Goal: Task Accomplishment & Management: Manage account settings

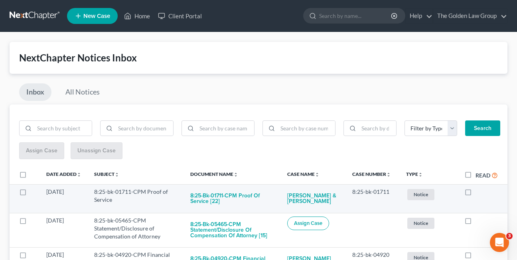
click at [475, 194] on label at bounding box center [475, 194] width 0 height 0
click at [478, 192] on input "checkbox" at bounding box center [480, 190] width 5 height 5
checkbox input "true"
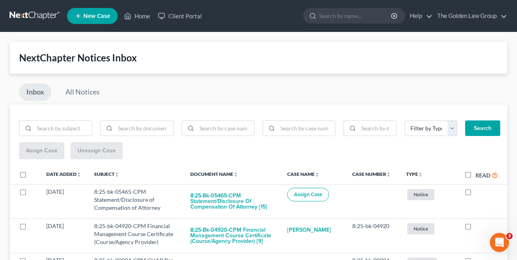
click at [475, 194] on label at bounding box center [475, 194] width 0 height 0
click at [478, 192] on input "checkbox" at bounding box center [480, 190] width 5 height 5
checkbox input "true"
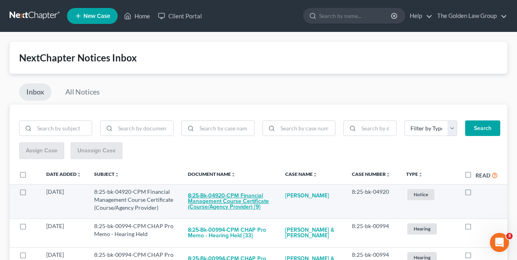
click at [215, 203] on button "8:25-bk-04920-CPM Financial Management Course Certificate (Course/Agency Provid…" at bounding box center [230, 201] width 85 height 27
checkbox input "true"
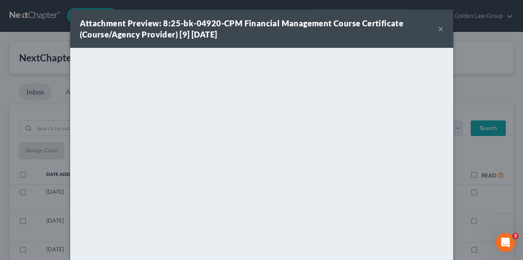
click at [438, 28] on button "×" at bounding box center [441, 29] width 6 height 10
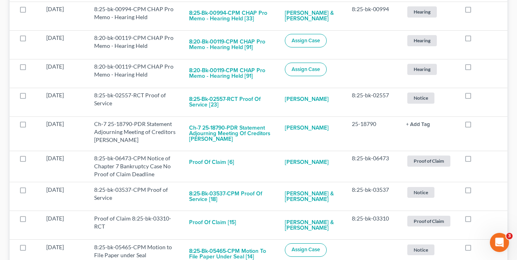
scroll to position [222, 0]
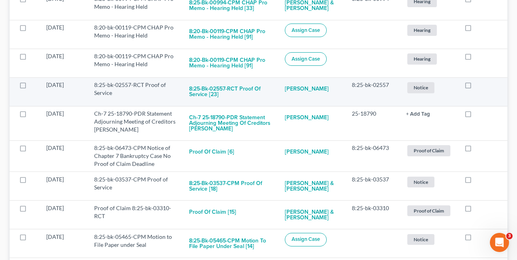
click at [475, 87] on label at bounding box center [475, 87] width 0 height 0
click at [478, 86] on input "checkbox" at bounding box center [480, 83] width 5 height 5
checkbox input "true"
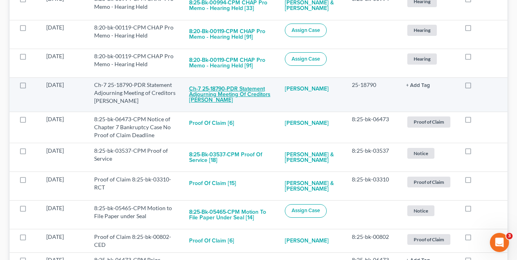
click at [213, 97] on button "Ch-7 25-18790-PDR Statement Adjourning Meeting of Creditors Ann Marie Wright" at bounding box center [230, 94] width 83 height 27
checkbox input "true"
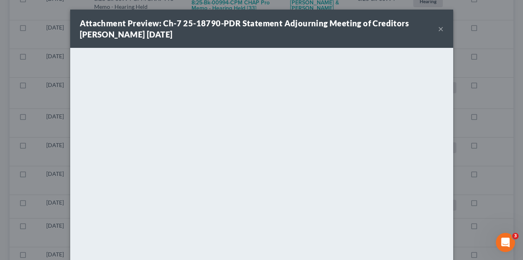
click at [438, 28] on button "×" at bounding box center [441, 29] width 6 height 10
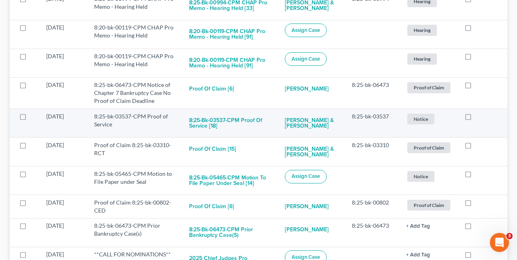
click at [475, 118] on label at bounding box center [475, 118] width 0 height 0
click at [478, 118] on input "checkbox" at bounding box center [480, 114] width 5 height 5
checkbox input "true"
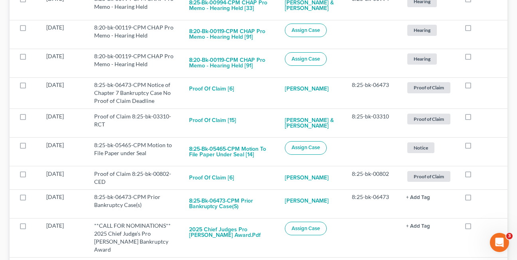
click at [475, 118] on label at bounding box center [475, 118] width 0 height 0
click at [478, 118] on input "checkbox" at bounding box center [480, 114] width 5 height 5
checkbox input "true"
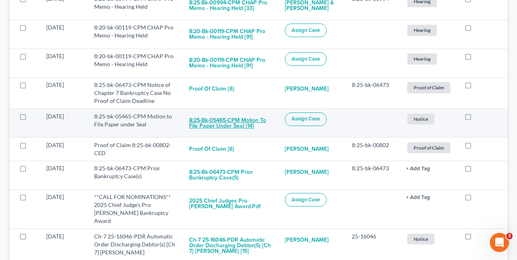
click at [221, 125] on button "8:25-bk-05465-CPM Motion to File Paper under Seal [14]" at bounding box center [230, 123] width 83 height 22
checkbox input "true"
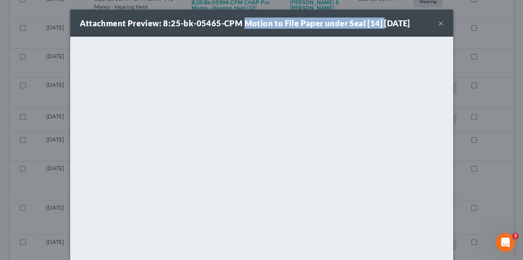
drag, startPoint x: 242, startPoint y: 25, endPoint x: 374, endPoint y: 23, distance: 132.8
click at [375, 23] on strong "Attachment Preview: 8:25-bk-05465-CPM Motion to File Paper under Seal [14] 09/0…" at bounding box center [245, 23] width 330 height 10
copy strong "Motion to File Paper under Seal [14]"
click at [356, 34] on div "Attachment Preview: 8:25-bk-05465-CPM Motion to File Paper under Seal [14] 09/0…" at bounding box center [261, 23] width 383 height 27
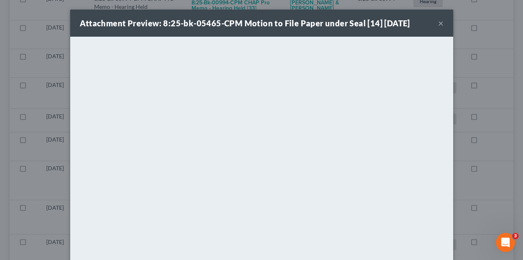
click at [438, 24] on button "×" at bounding box center [441, 23] width 6 height 10
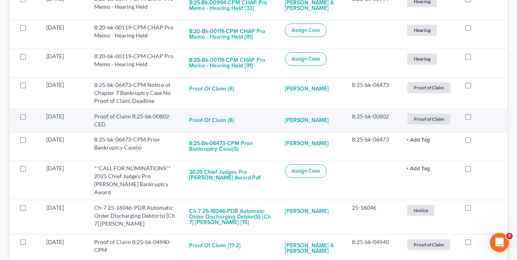
click at [475, 118] on label at bounding box center [475, 118] width 0 height 0
click at [478, 118] on input "checkbox" at bounding box center [480, 114] width 5 height 5
checkbox input "true"
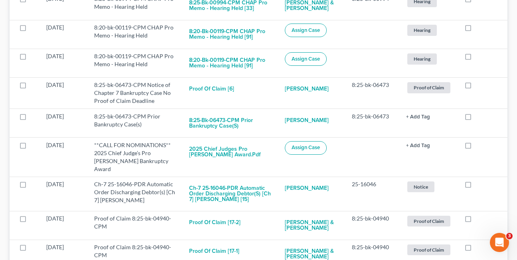
click at [475, 118] on label at bounding box center [475, 118] width 0 height 0
click at [478, 118] on input "checkbox" at bounding box center [480, 114] width 5 height 5
checkbox input "true"
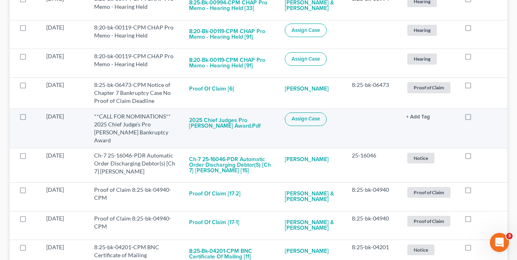
click at [475, 118] on label at bounding box center [475, 118] width 0 height 0
click at [478, 118] on input "checkbox" at bounding box center [480, 114] width 5 height 5
checkbox input "true"
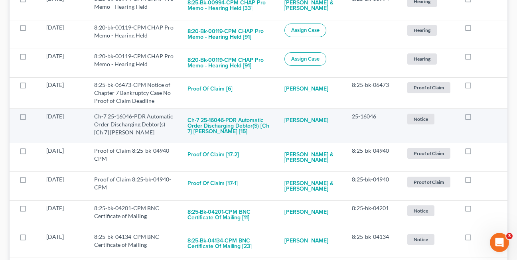
click at [475, 118] on label at bounding box center [475, 118] width 0 height 0
click at [478, 117] on input "checkbox" at bounding box center [480, 114] width 5 height 5
checkbox input "true"
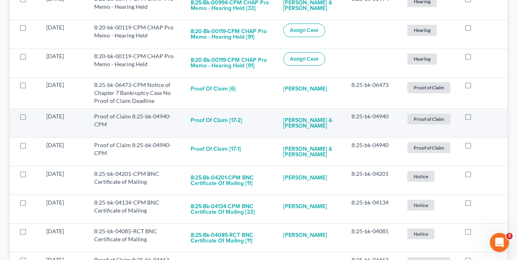
click at [475, 118] on label at bounding box center [475, 118] width 0 height 0
click at [478, 117] on input "checkbox" at bounding box center [480, 114] width 5 height 5
checkbox input "true"
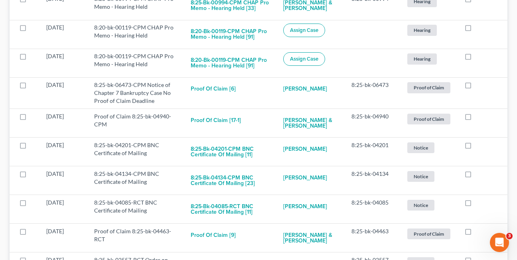
click at [475, 118] on label at bounding box center [475, 118] width 0 height 0
click at [478, 117] on input "checkbox" at bounding box center [480, 114] width 5 height 5
checkbox input "true"
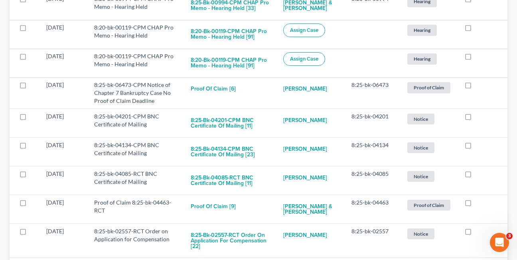
click at [475, 118] on label at bounding box center [475, 118] width 0 height 0
click at [478, 117] on input "checkbox" at bounding box center [480, 114] width 5 height 5
checkbox input "true"
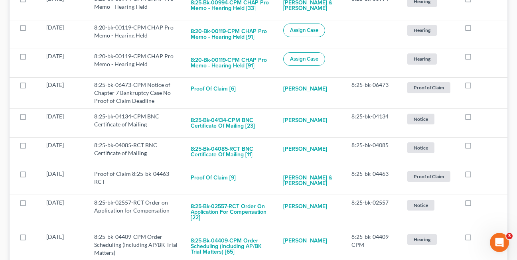
click at [475, 118] on label at bounding box center [475, 118] width 0 height 0
click at [478, 117] on input "checkbox" at bounding box center [480, 114] width 5 height 5
checkbox input "true"
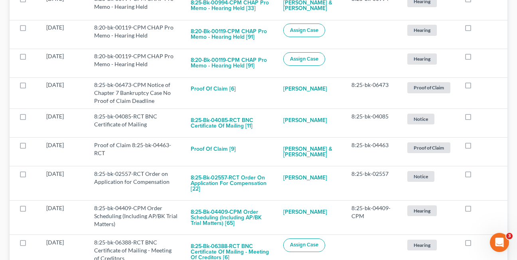
click at [475, 118] on label at bounding box center [475, 118] width 0 height 0
click at [478, 117] on input "checkbox" at bounding box center [480, 114] width 5 height 5
checkbox input "true"
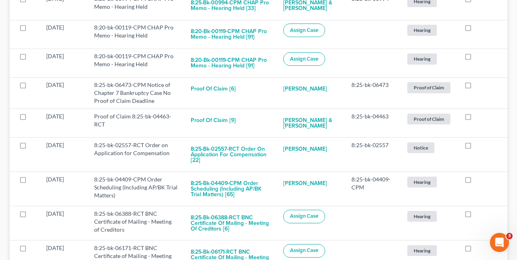
click at [475, 118] on label at bounding box center [475, 118] width 0 height 0
click at [478, 117] on input "checkbox" at bounding box center [480, 114] width 5 height 5
checkbox input "true"
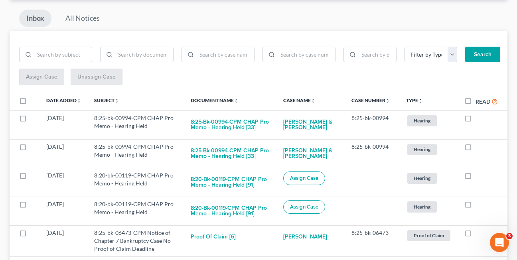
scroll to position [0, 0]
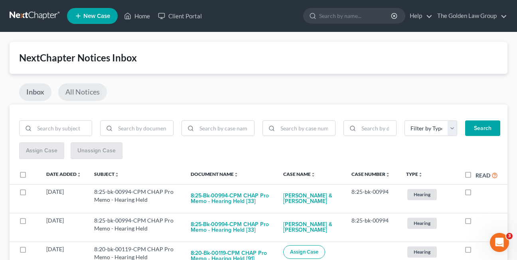
click at [96, 91] on link "All Notices" at bounding box center [82, 92] width 49 height 18
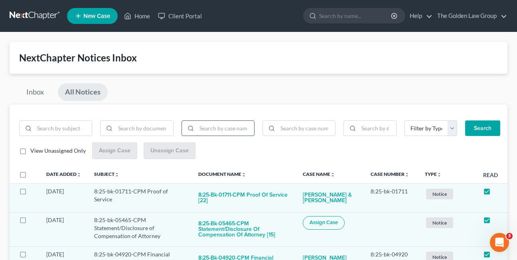
click at [230, 127] on input "search" at bounding box center [225, 128] width 57 height 15
type input "parks"
click at [465, 120] on button "Search" at bounding box center [482, 128] width 35 height 16
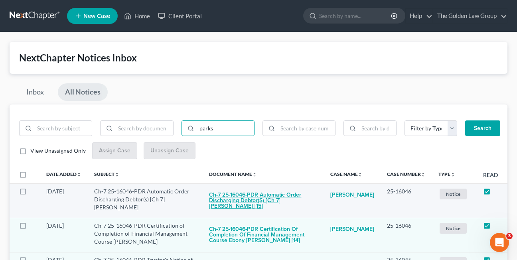
click at [275, 200] on button "Ch-7 25-16046-PDR Automatic Order Discharging Debtor(s) [Ch 7] Ebony Latrice Ma…" at bounding box center [263, 200] width 108 height 27
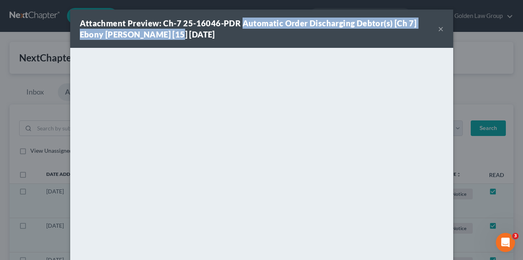
drag, startPoint x: 238, startPoint y: 23, endPoint x: 141, endPoint y: 38, distance: 97.7
click at [141, 38] on strong "Attachment Preview: Ch-7 25-16046-PDR Automatic Order Discharging Debtor(s) [Ch…" at bounding box center [248, 28] width 337 height 21
copy strong "Automatic Order Discharging Debtor(s) [Ch 7] Ebony Latrice Mary [15]"
click at [438, 28] on button "×" at bounding box center [441, 29] width 6 height 10
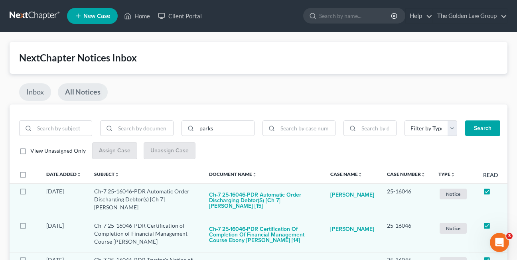
click at [33, 93] on link "Inbox" at bounding box center [35, 92] width 32 height 18
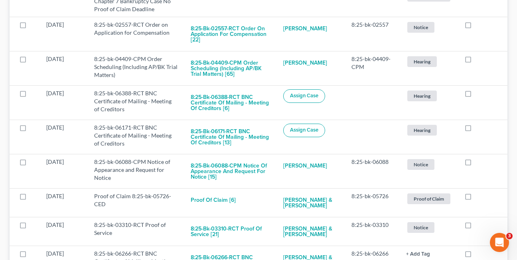
scroll to position [319, 0]
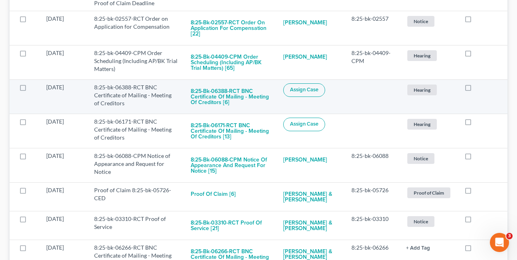
click at [475, 89] on label at bounding box center [475, 89] width 0 height 0
click at [478, 89] on input "checkbox" at bounding box center [480, 85] width 5 height 5
checkbox input "true"
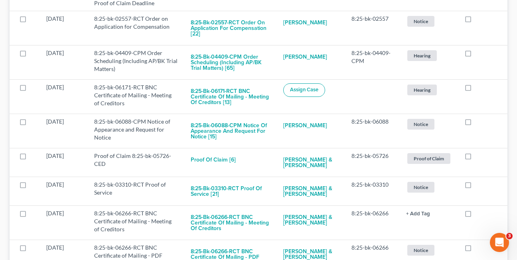
click at [475, 89] on label at bounding box center [475, 89] width 0 height 0
click at [478, 89] on input "checkbox" at bounding box center [480, 85] width 5 height 5
checkbox input "true"
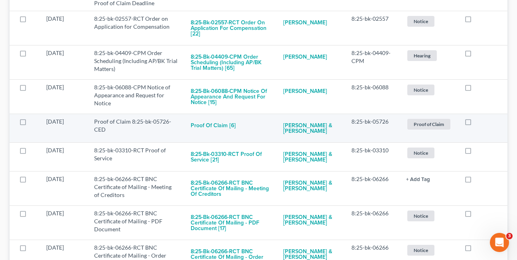
click at [475, 124] on label at bounding box center [475, 124] width 0 height 0
click at [478, 123] on input "checkbox" at bounding box center [480, 120] width 5 height 5
checkbox input "true"
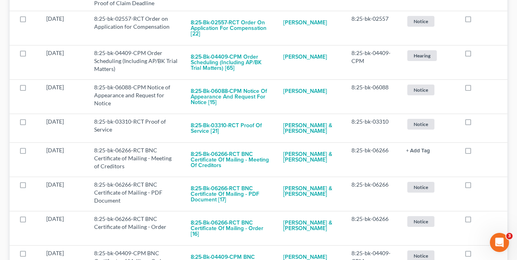
click at [475, 124] on label at bounding box center [475, 124] width 0 height 0
click at [478, 123] on input "checkbox" at bounding box center [480, 120] width 5 height 5
checkbox input "true"
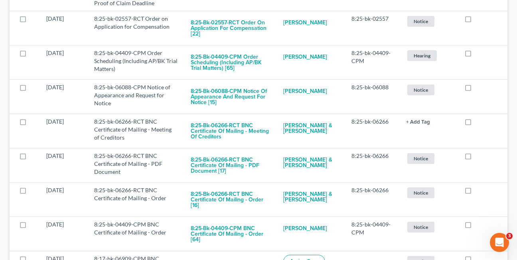
click at [475, 124] on label at bounding box center [475, 124] width 0 height 0
click at [478, 123] on input "checkbox" at bounding box center [480, 120] width 5 height 5
checkbox input "true"
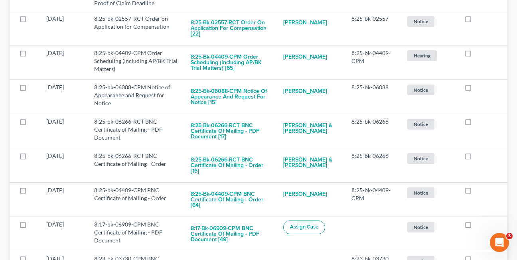
click at [475, 124] on label at bounding box center [475, 124] width 0 height 0
click at [478, 123] on input "checkbox" at bounding box center [480, 120] width 5 height 5
checkbox input "true"
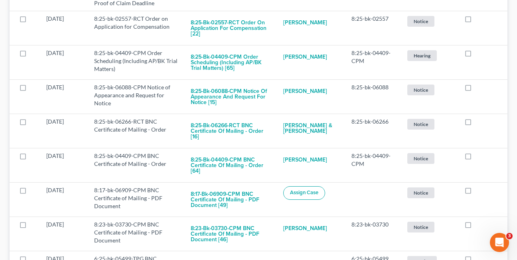
click at [475, 124] on label at bounding box center [475, 124] width 0 height 0
click at [478, 123] on input "checkbox" at bounding box center [480, 120] width 5 height 5
checkbox input "true"
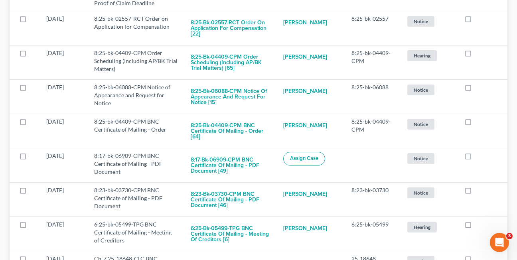
click at [475, 124] on label at bounding box center [475, 124] width 0 height 0
click at [478, 123] on input "checkbox" at bounding box center [480, 120] width 5 height 5
checkbox input "true"
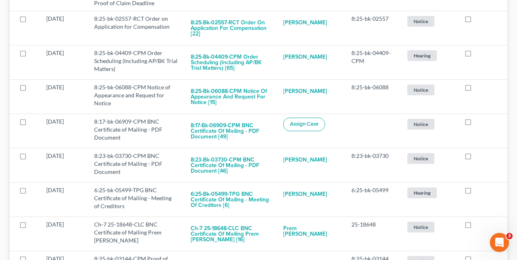
click at [475, 124] on label at bounding box center [475, 124] width 0 height 0
click at [478, 123] on input "checkbox" at bounding box center [480, 120] width 5 height 5
checkbox input "true"
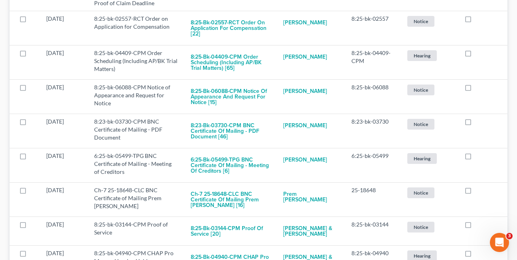
click at [475, 124] on label at bounding box center [475, 124] width 0 height 0
click at [478, 123] on input "checkbox" at bounding box center [480, 120] width 5 height 5
checkbox input "true"
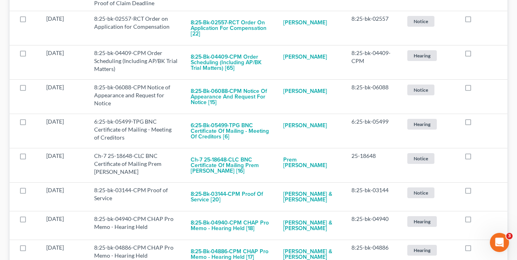
click at [475, 124] on label at bounding box center [475, 124] width 0 height 0
click at [478, 123] on input "checkbox" at bounding box center [480, 120] width 5 height 5
checkbox input "true"
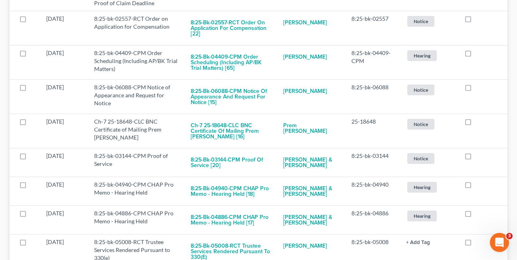
click at [475, 124] on label at bounding box center [475, 124] width 0 height 0
click at [478, 123] on input "checkbox" at bounding box center [480, 120] width 5 height 5
checkbox input "true"
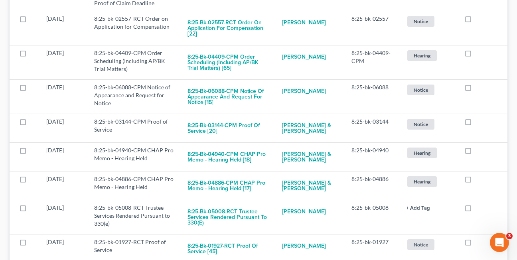
click at [475, 124] on label at bounding box center [475, 124] width 0 height 0
click at [478, 123] on input "checkbox" at bounding box center [480, 120] width 5 height 5
checkbox input "true"
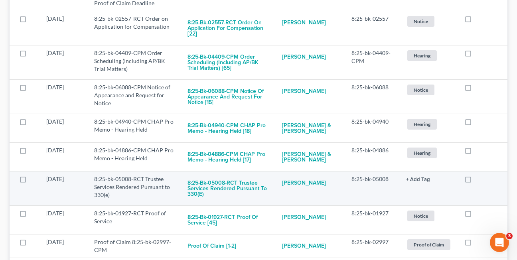
click at [475, 181] on label at bounding box center [475, 181] width 0 height 0
click at [478, 180] on input "checkbox" at bounding box center [480, 177] width 5 height 5
checkbox input "true"
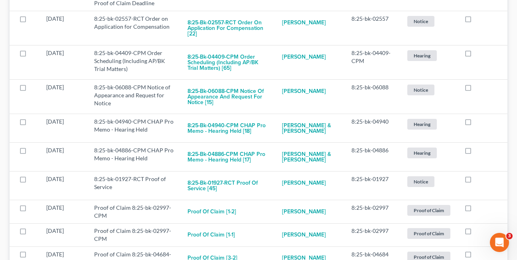
click at [475, 181] on label at bounding box center [475, 181] width 0 height 0
click at [478, 180] on input "checkbox" at bounding box center [480, 177] width 5 height 5
checkbox input "true"
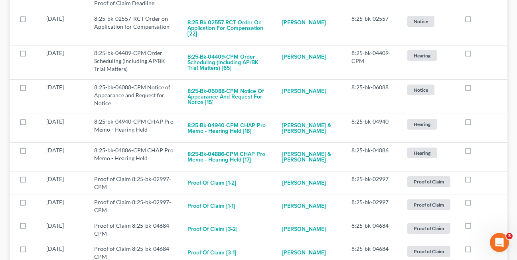
click at [475, 181] on label at bounding box center [475, 181] width 0 height 0
click at [478, 180] on input "checkbox" at bounding box center [480, 177] width 5 height 5
checkbox input "true"
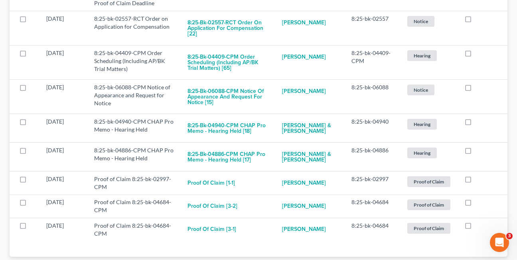
click at [475, 181] on label at bounding box center [475, 181] width 0 height 0
click at [478, 180] on input "checkbox" at bounding box center [480, 177] width 5 height 5
checkbox input "true"
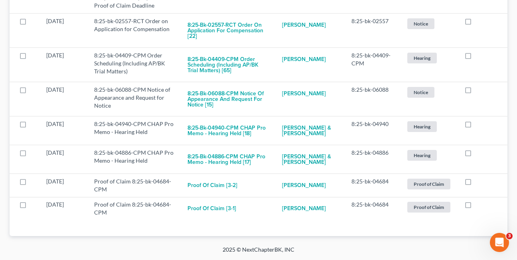
scroll to position [317, 0]
click at [475, 183] on label at bounding box center [475, 183] width 0 height 0
click at [478, 181] on input "checkbox" at bounding box center [480, 179] width 5 height 5
checkbox input "true"
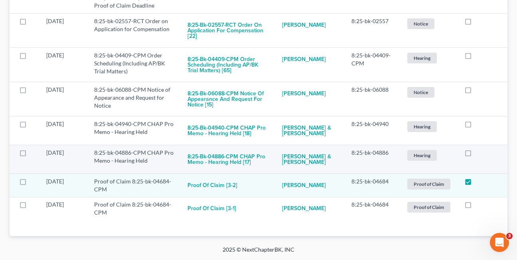
scroll to position [294, 0]
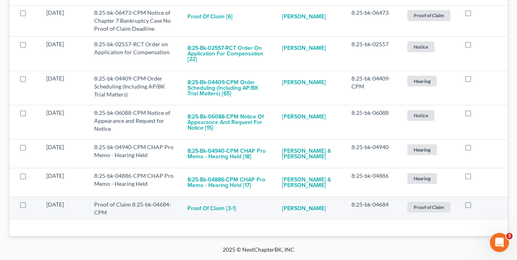
click at [475, 207] on label at bounding box center [475, 207] width 0 height 0
click at [478, 206] on input "checkbox" at bounding box center [480, 203] width 5 height 5
checkbox input "true"
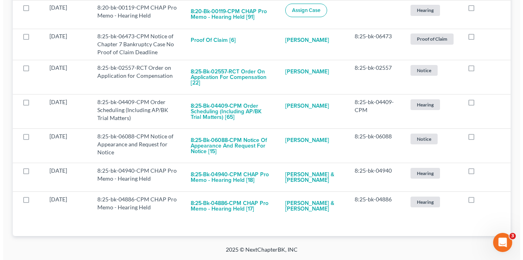
scroll to position [270, 0]
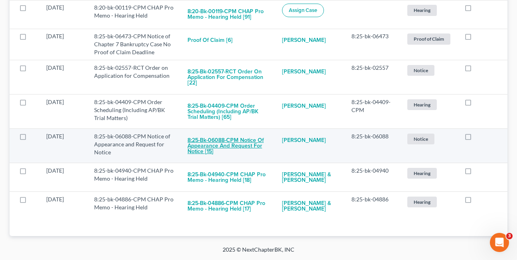
click at [219, 144] on button "8:25-bk-06088-CPM Notice of Appearance and Request for Notice [15]" at bounding box center [228, 145] width 82 height 27
checkbox input "true"
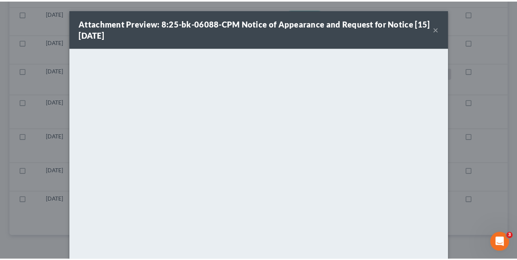
scroll to position [236, 0]
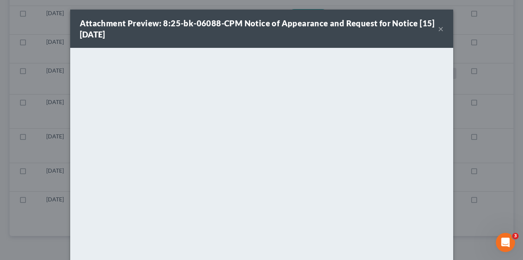
click at [438, 27] on button "×" at bounding box center [441, 29] width 6 height 10
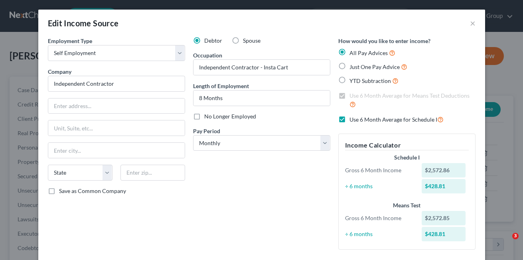
select select "1"
select select "0"
click at [470, 22] on button "×" at bounding box center [473, 23] width 6 height 10
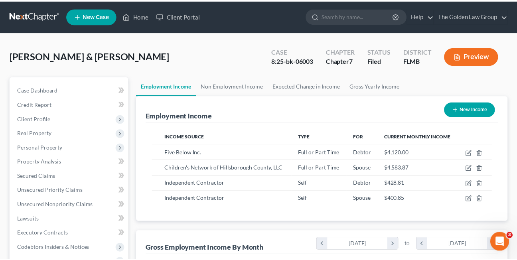
scroll to position [398555, 398490]
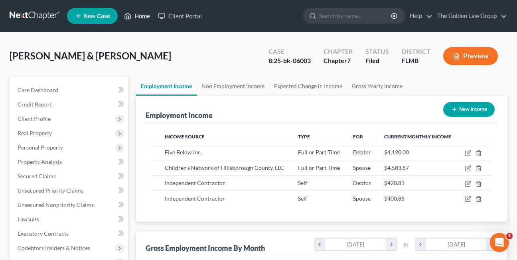
click at [142, 18] on link "Home" at bounding box center [137, 16] width 34 height 14
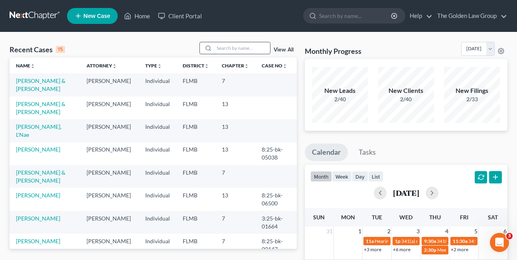
click at [227, 48] on input "search" at bounding box center [242, 48] width 56 height 12
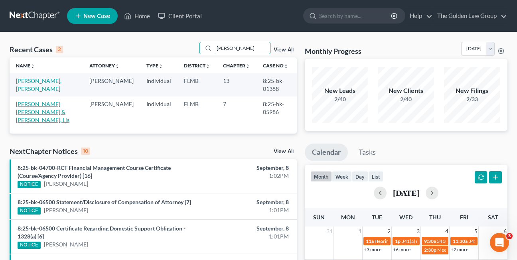
type input "cespedes"
click at [53, 106] on link "Cespedes Periat, Luis & Mendez Cespedes, Lis" at bounding box center [42, 111] width 53 height 23
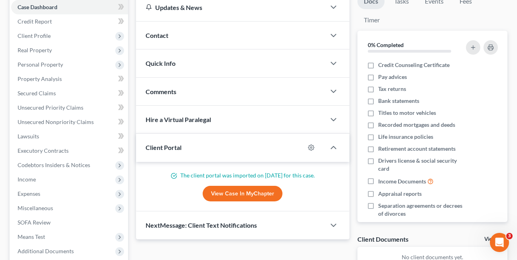
scroll to position [97, 0]
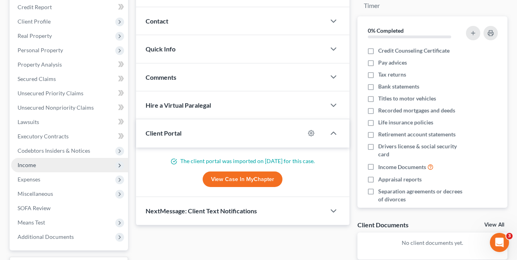
click at [28, 169] on span "Income" at bounding box center [69, 165] width 117 height 14
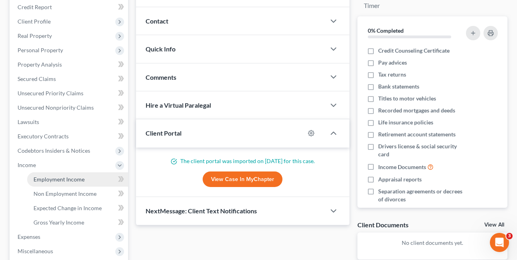
click at [58, 181] on span "Employment Income" at bounding box center [58, 179] width 51 height 7
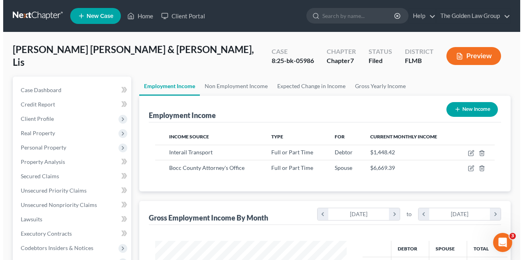
scroll to position [143, 207]
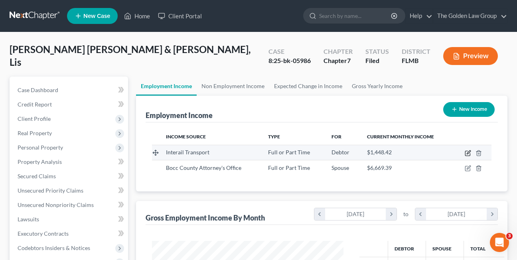
click at [467, 153] on icon "button" at bounding box center [468, 152] width 4 height 4
select select "0"
select select "9"
select select "3"
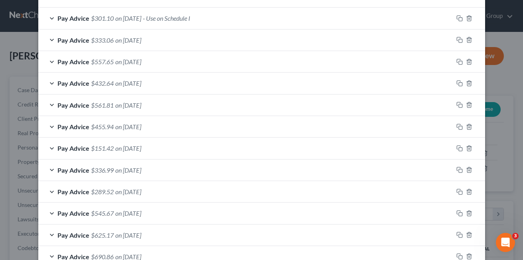
scroll to position [246, 0]
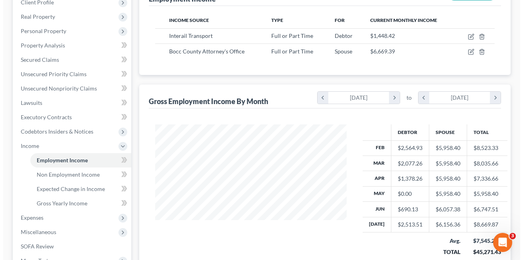
scroll to position [123, 0]
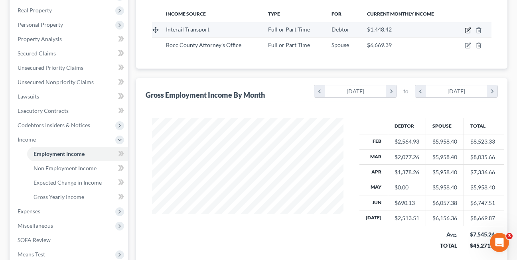
click at [467, 31] on icon "button" at bounding box center [467, 30] width 6 height 6
select select "0"
select select "9"
select select "3"
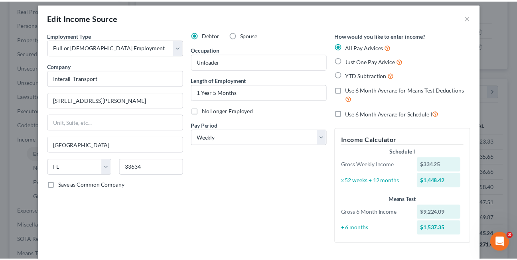
scroll to position [0, 0]
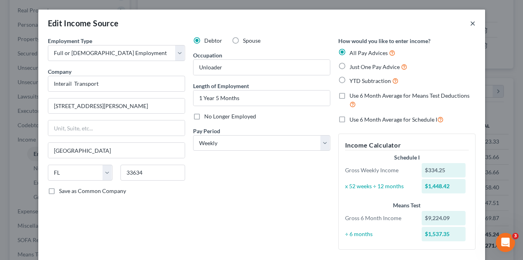
click at [470, 24] on button "×" at bounding box center [473, 23] width 6 height 10
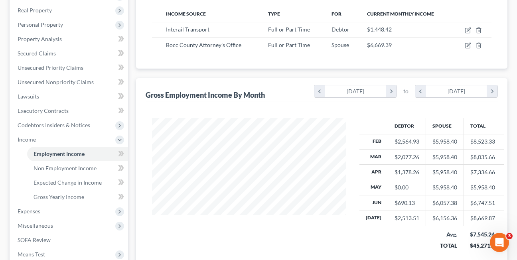
scroll to position [398555, 398490]
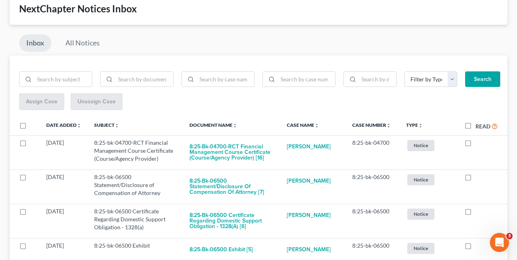
scroll to position [57, 0]
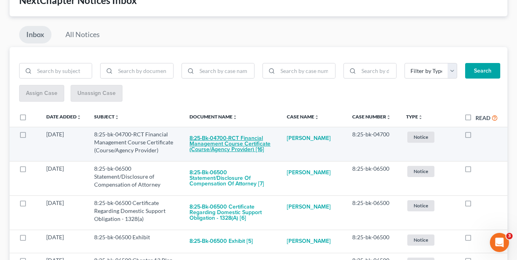
click at [218, 151] on button "8:25-bk-04700-RCT Financial Management Course Certificate (Course/Agency Provid…" at bounding box center [231, 143] width 85 height 27
checkbox input "true"
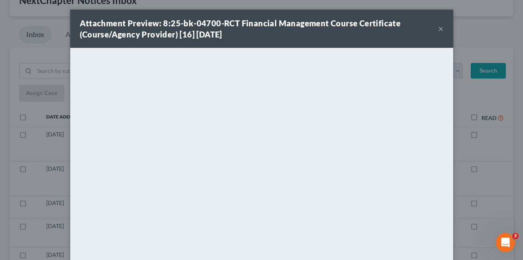
click at [438, 30] on button "×" at bounding box center [441, 29] width 6 height 10
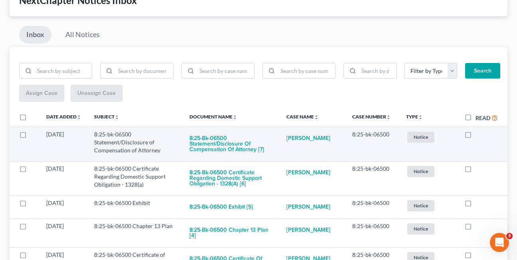
click at [475, 136] on label at bounding box center [475, 136] width 0 height 0
click at [478, 134] on input "checkbox" at bounding box center [480, 132] width 5 height 5
checkbox input "true"
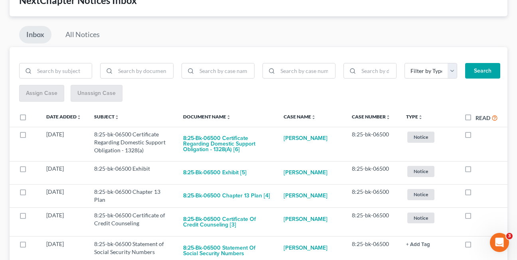
click at [475, 136] on label at bounding box center [475, 136] width 0 height 0
click at [478, 134] on input "checkbox" at bounding box center [480, 132] width 5 height 5
checkbox input "true"
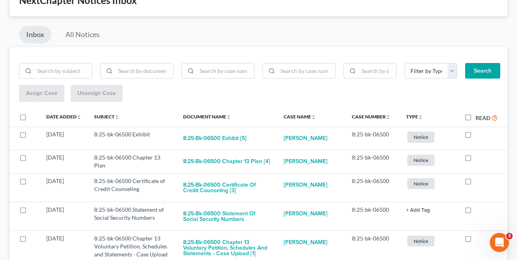
click at [475, 136] on label at bounding box center [475, 136] width 0 height 0
click at [478, 134] on input "checkbox" at bounding box center [480, 132] width 5 height 5
checkbox input "true"
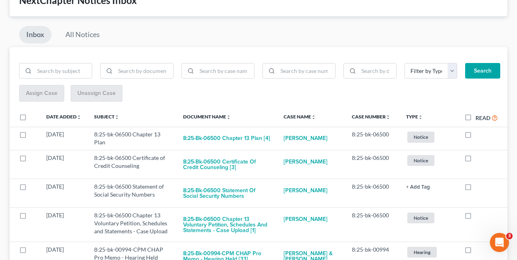
click at [475, 136] on label at bounding box center [475, 136] width 0 height 0
click at [478, 134] on input "checkbox" at bounding box center [480, 132] width 5 height 5
checkbox input "true"
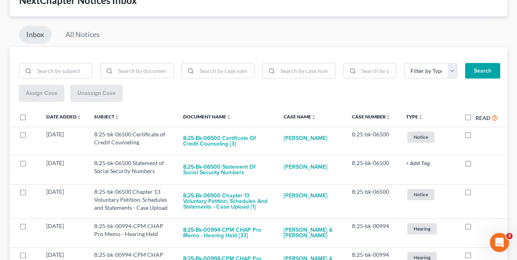
click at [475, 136] on label at bounding box center [475, 136] width 0 height 0
click at [478, 134] on input "checkbox" at bounding box center [480, 132] width 5 height 5
checkbox input "true"
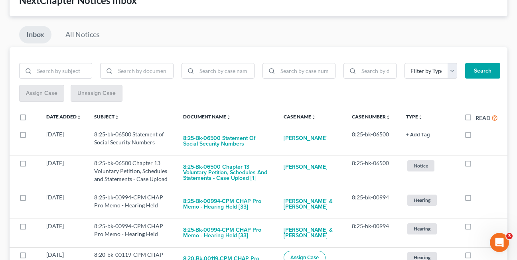
click at [475, 136] on label at bounding box center [475, 136] width 0 height 0
click at [478, 134] on input "checkbox" at bounding box center [480, 132] width 5 height 5
checkbox input "true"
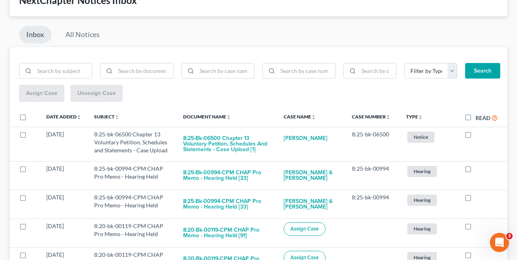
click at [475, 136] on label at bounding box center [475, 136] width 0 height 0
click at [478, 134] on input "checkbox" at bounding box center [480, 132] width 5 height 5
checkbox input "true"
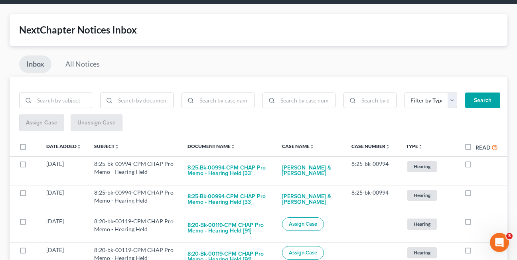
scroll to position [0, 0]
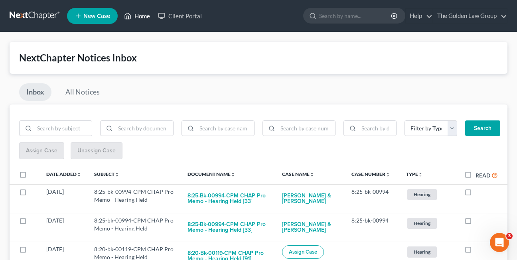
click at [142, 18] on link "Home" at bounding box center [137, 16] width 34 height 14
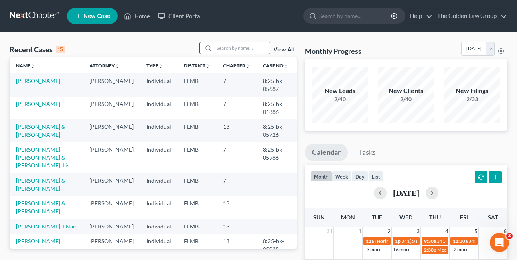
click at [237, 47] on input "search" at bounding box center [242, 48] width 56 height 12
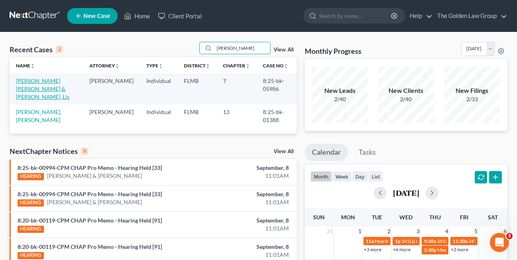
type input "cespedes"
click at [34, 90] on link "Cespedes Periat, Luis & Mendez Cespedes, Lis" at bounding box center [42, 88] width 53 height 23
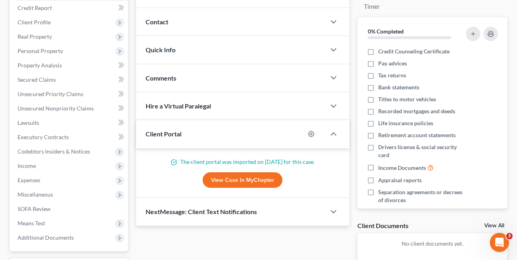
scroll to position [99, 0]
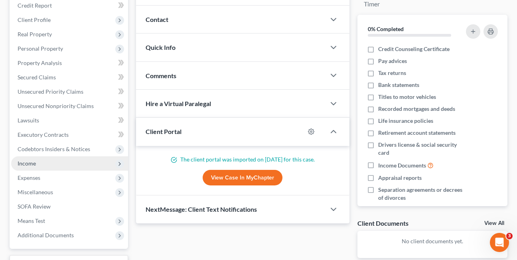
click at [21, 163] on span "Income" at bounding box center [27, 163] width 18 height 7
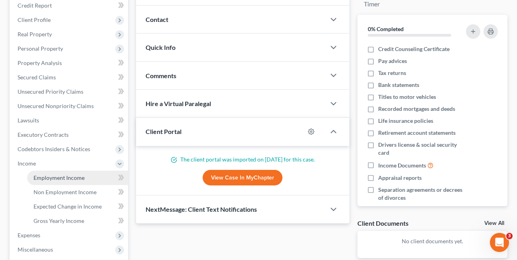
click at [64, 176] on span "Employment Income" at bounding box center [58, 177] width 51 height 7
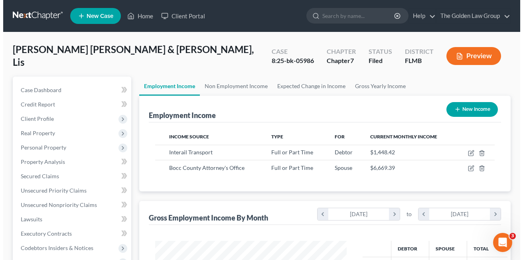
scroll to position [143, 207]
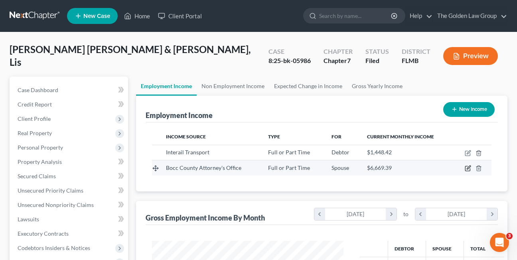
click at [468, 168] on icon "button" at bounding box center [468, 168] width 4 height 4
select select "0"
select select "9"
select select "2"
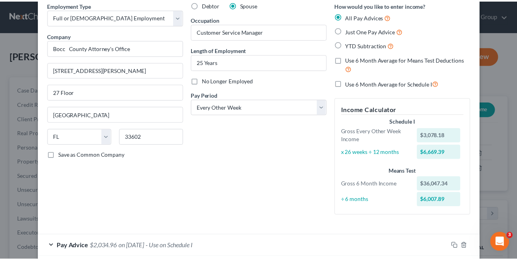
scroll to position [0, 0]
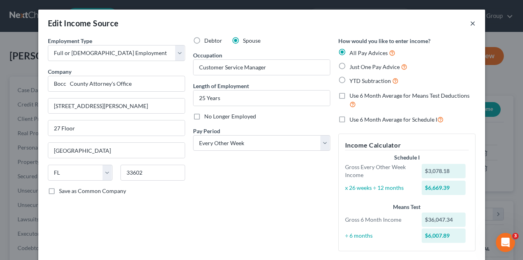
click at [470, 24] on button "×" at bounding box center [473, 23] width 6 height 10
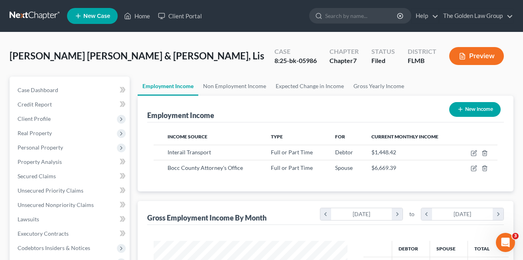
scroll to position [398555, 398490]
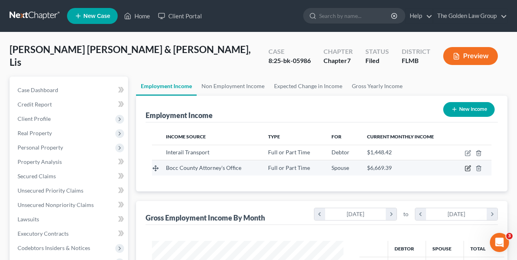
click at [466, 169] on icon "button" at bounding box center [467, 168] width 6 height 6
select select "0"
select select "9"
select select "2"
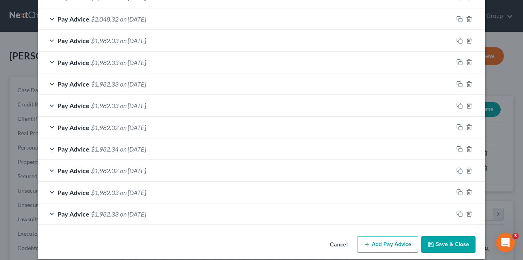
scroll to position [310, 0]
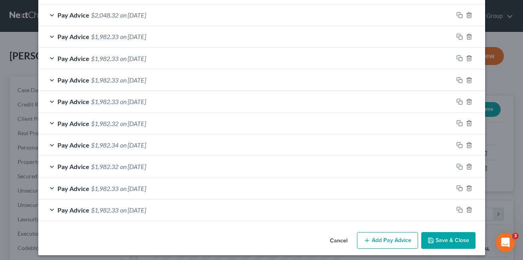
click at [47, 210] on div "Pay Advice $1,982.33 on 02/08/2025" at bounding box center [245, 209] width 415 height 21
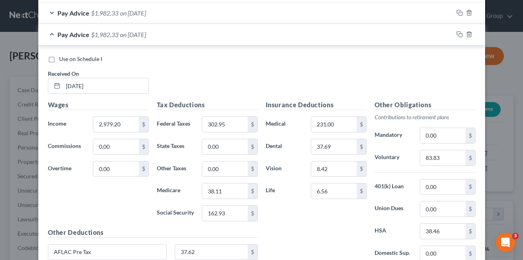
scroll to position [487, 0]
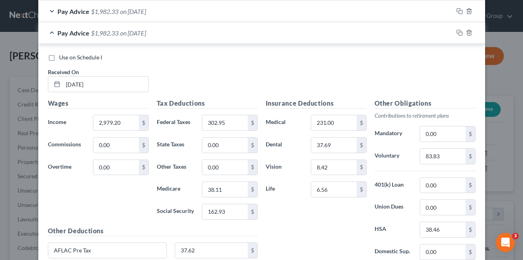
click at [391, 67] on div "Use on Schedule I Received On * 02/08/2025" at bounding box center [261, 75] width 435 height 45
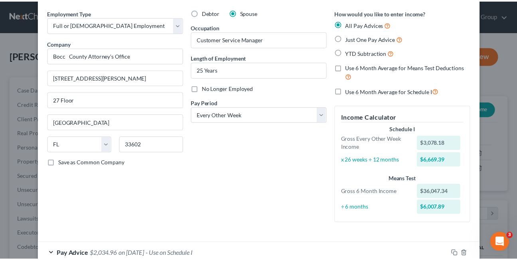
scroll to position [0, 0]
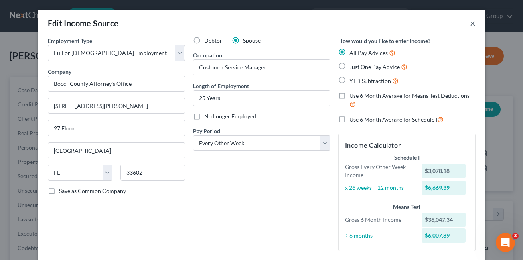
click at [470, 24] on button "×" at bounding box center [473, 23] width 6 height 10
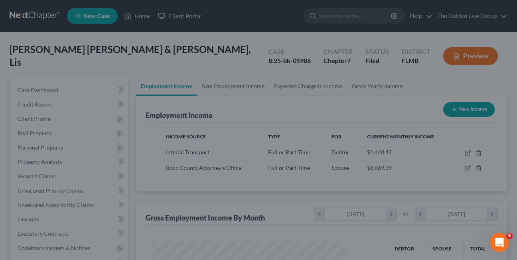
scroll to position [398555, 398490]
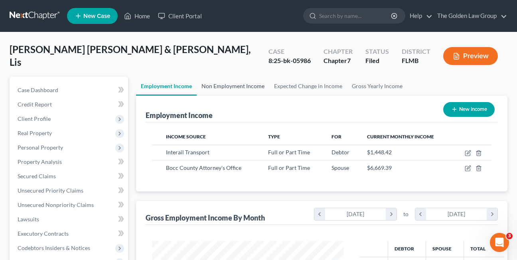
click at [220, 85] on link "Non Employment Income" at bounding box center [233, 86] width 73 height 19
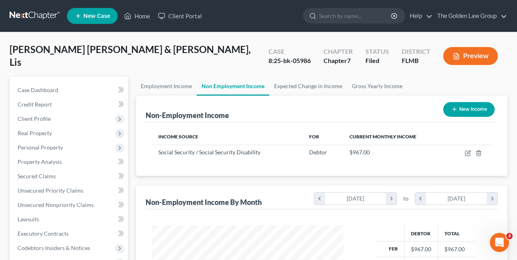
scroll to position [143, 207]
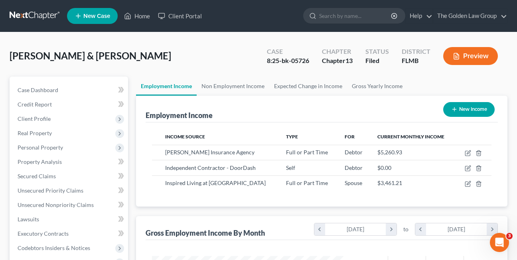
scroll to position [143, 207]
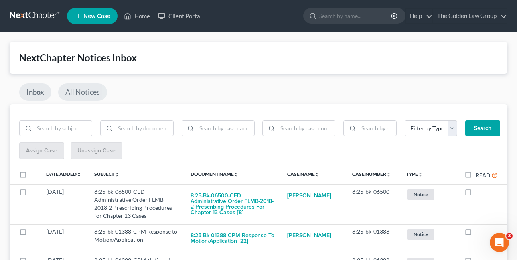
click at [88, 91] on link "All Notices" at bounding box center [82, 92] width 49 height 18
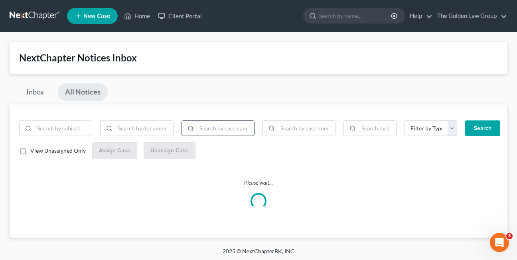
click at [214, 129] on input "search" at bounding box center [225, 128] width 57 height 15
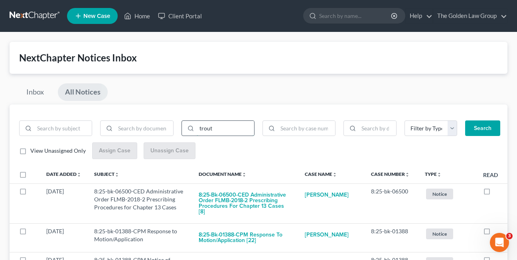
type input "trout"
click at [465, 120] on button "Search" at bounding box center [482, 128] width 35 height 16
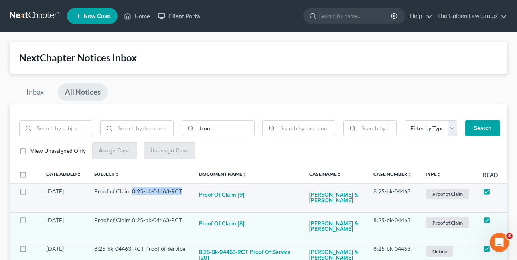
drag, startPoint x: 181, startPoint y: 193, endPoint x: 131, endPoint y: 193, distance: 50.6
click at [131, 193] on td "Proof of Claim 8:25-bk-04463-RCT" at bounding box center [140, 197] width 105 height 29
copy td "8:25-bk-04463-RCT"
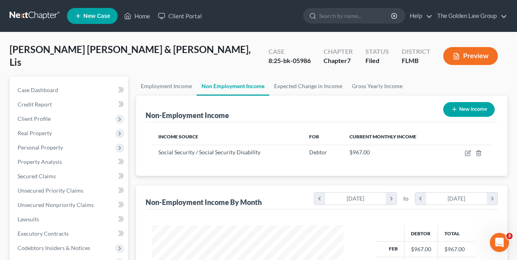
scroll to position [143, 207]
